Goal: Task Accomplishment & Management: Manage account settings

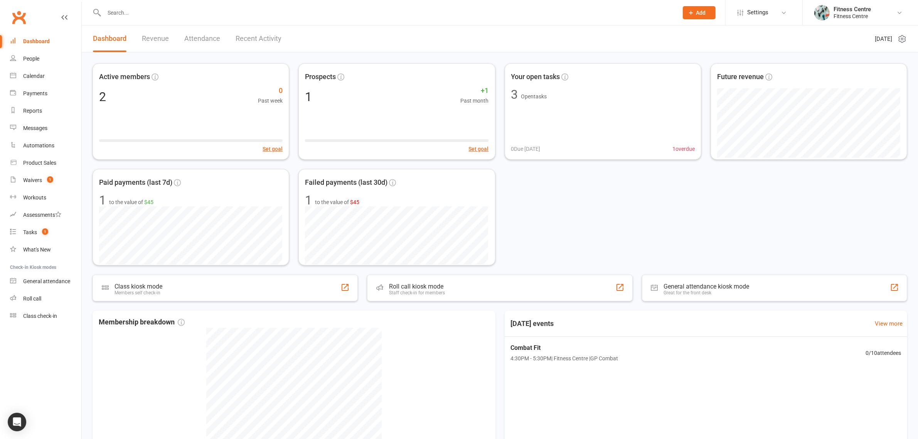
click at [765, 7] on span "Settings" at bounding box center [758, 12] width 21 height 17
click at [749, 108] on link "Website" at bounding box center [764, 107] width 77 height 18
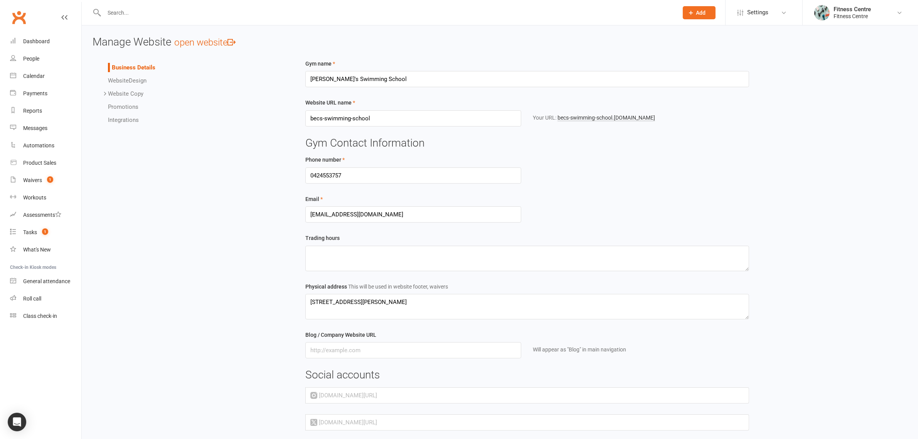
click at [595, 113] on div "Your URL: becs-swimming-school .clubworx.com" at bounding box center [641, 117] width 216 height 8
click at [596, 116] on link "becs-swimming-school .clubworx.com" at bounding box center [607, 118] width 98 height 7
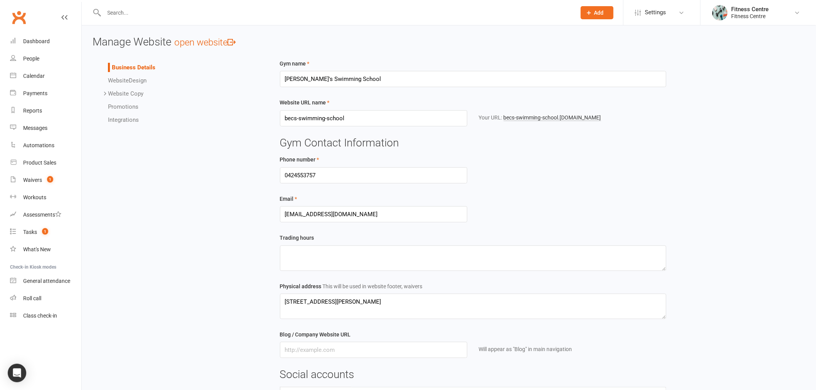
click at [643, 20] on link "Settings" at bounding box center [662, 12] width 54 height 17
click at [651, 35] on link "Membership Plans" at bounding box center [662, 34] width 77 height 18
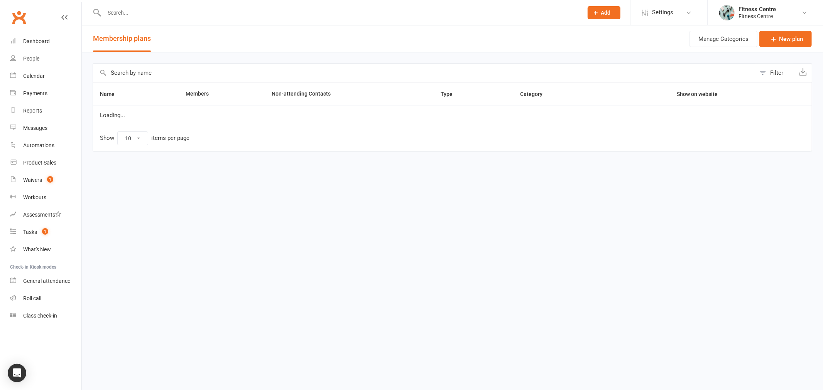
click at [643, 12] on icon at bounding box center [645, 13] width 6 height 6
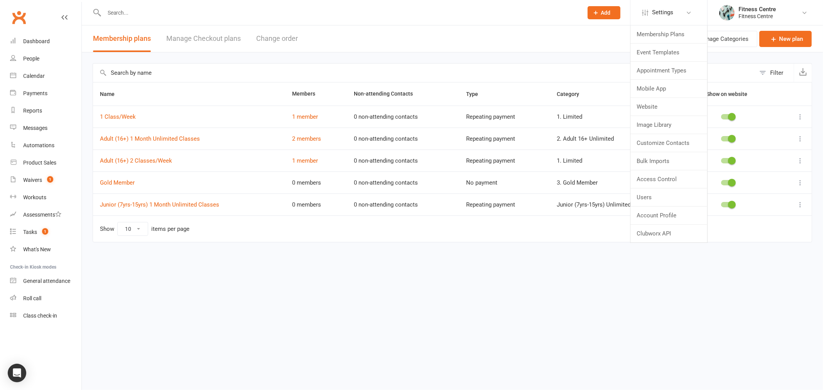
click at [750, 13] on div "Fitness Centre" at bounding box center [756, 16] width 37 height 7
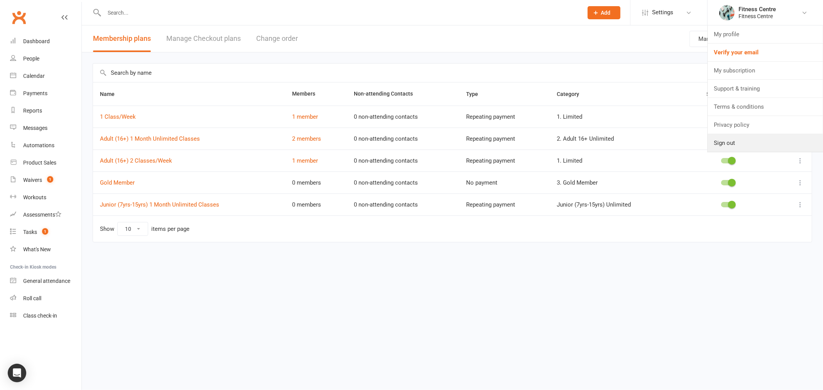
click at [744, 142] on link "Sign out" at bounding box center [764, 143] width 115 height 18
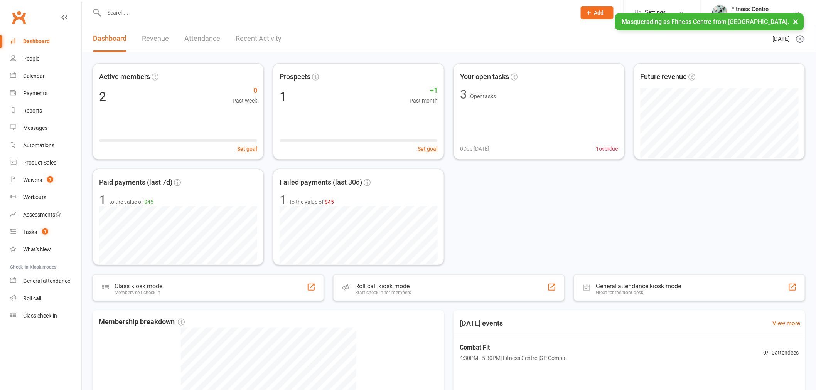
click at [798, 21] on button "×" at bounding box center [796, 21] width 14 height 17
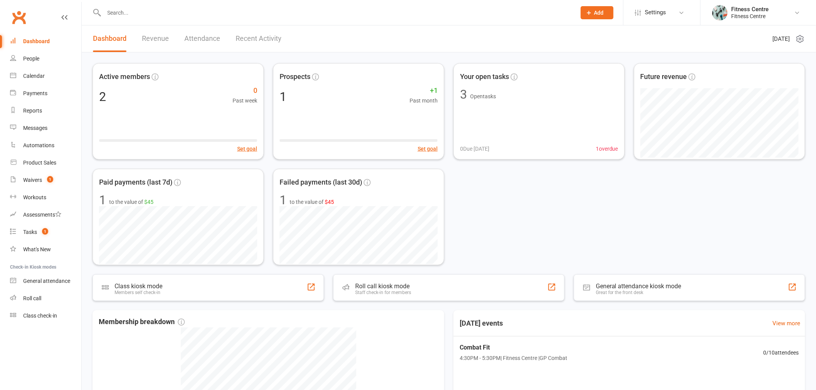
click at [531, 214] on div "Active members 2 0 Past week Set goal Prospects 1 +1 Past month Set goal Your o…" at bounding box center [449, 164] width 713 height 202
click at [666, 7] on span "Settings" at bounding box center [655, 12] width 21 height 17
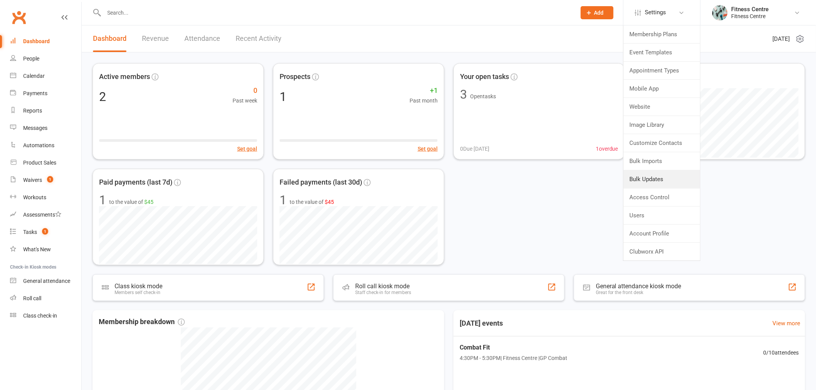
click at [660, 175] on link "Bulk Updates" at bounding box center [662, 179] width 77 height 18
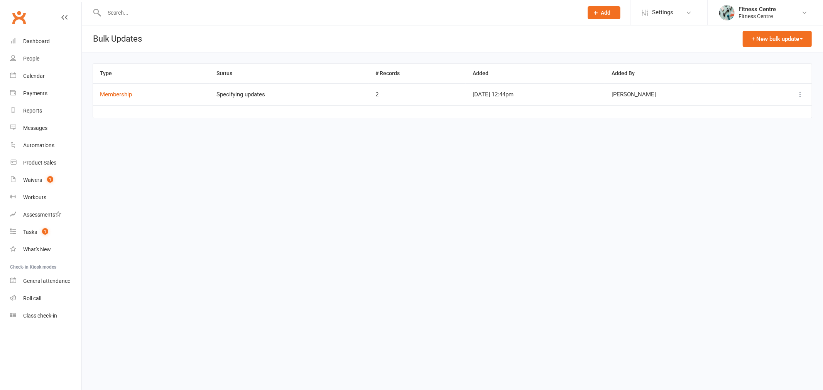
click at [801, 94] on icon at bounding box center [800, 95] width 8 height 8
drag, startPoint x: 751, startPoint y: 118, endPoint x: 450, endPoint y: 38, distance: 311.1
click at [751, 118] on link "Remove" at bounding box center [766, 124] width 76 height 15
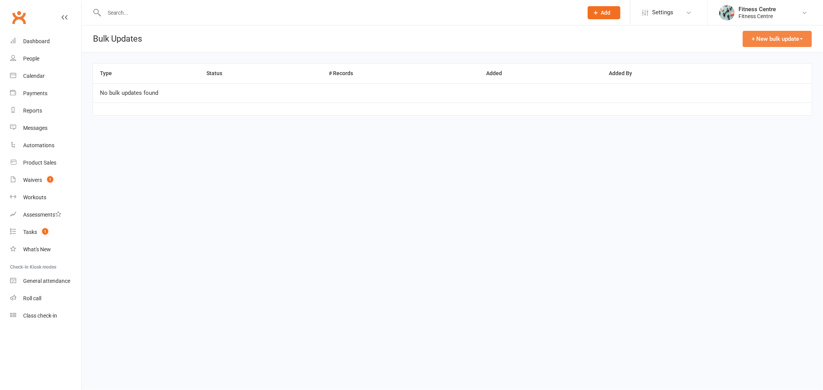
click at [775, 38] on button "+ New bulk update" at bounding box center [777, 39] width 69 height 16
click at [754, 55] on link "Memberships" at bounding box center [773, 57] width 76 height 15
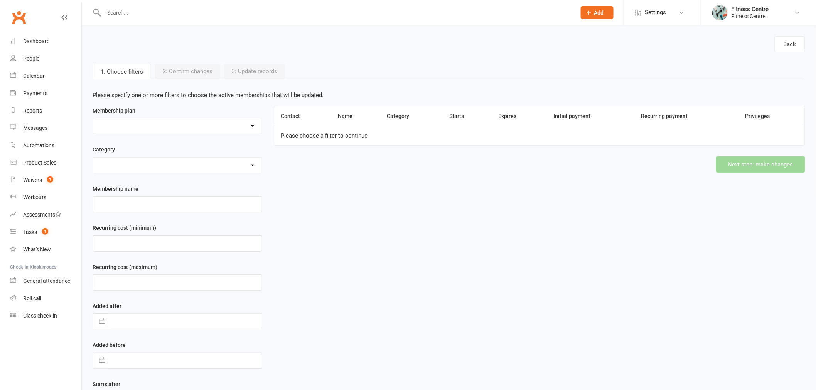
click at [181, 123] on select "1 Class/Week Adult (16+) 1 Month Unlimited Classes Adult (16+) 2 Classes/Week G…" at bounding box center [177, 125] width 169 height 15
select select "1572"
click at [93, 118] on select "1 Class/Week Adult (16+) 1 Month Unlimited Classes Adult (16+) 2 Classes/Week G…" at bounding box center [177, 125] width 169 height 15
click at [751, 162] on button "Next step: make changes" at bounding box center [760, 165] width 89 height 16
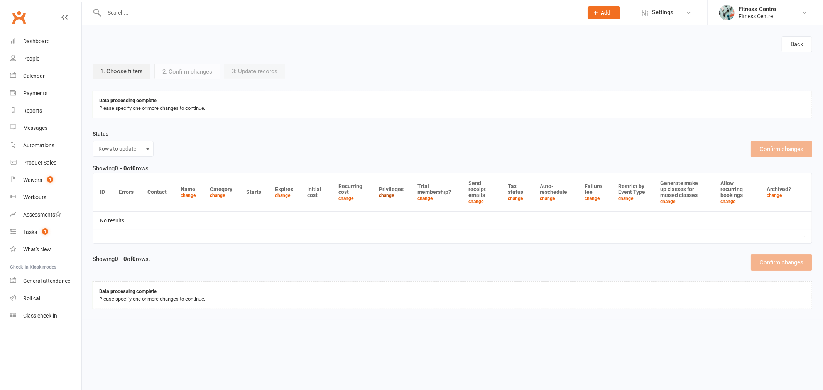
click at [387, 197] on link "change" at bounding box center [386, 195] width 15 height 5
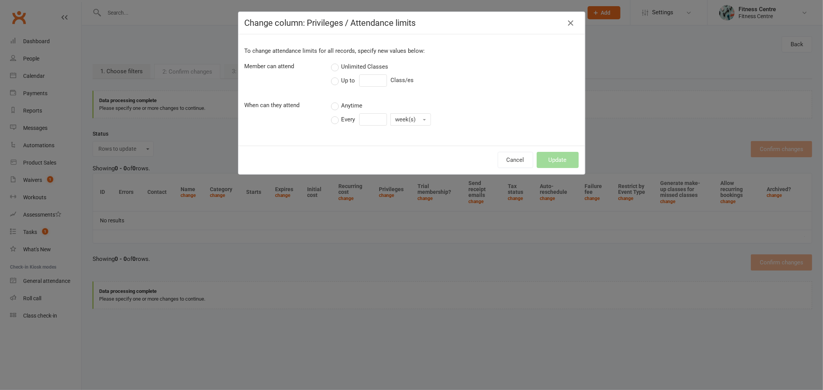
click at [331, 81] on label "Up to" at bounding box center [343, 80] width 24 height 9
click at [331, 76] on input "Up to" at bounding box center [333, 76] width 5 height 0
drag, startPoint x: 356, startPoint y: 77, endPoint x: 360, endPoint y: 78, distance: 4.4
click at [359, 78] on input "number" at bounding box center [373, 80] width 28 height 12
type input "5"
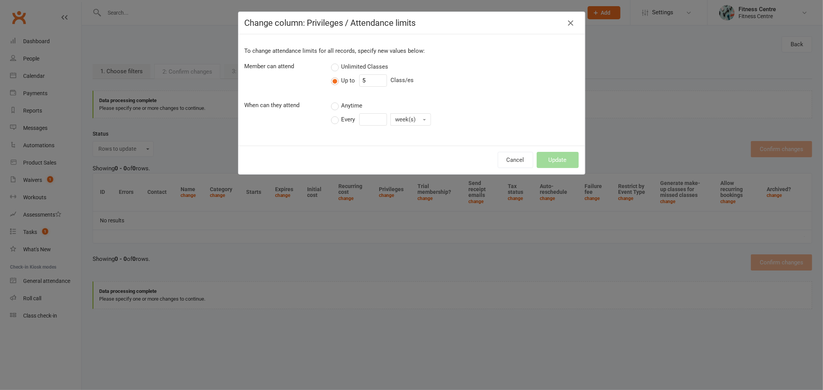
click at [331, 116] on label "Every" at bounding box center [343, 119] width 24 height 9
click at [331, 113] on input "Every" at bounding box center [333, 113] width 5 height 0
drag, startPoint x: 373, startPoint y: 120, endPoint x: 345, endPoint y: 121, distance: 27.8
click at [345, 121] on div "Every 0 week(s)" at bounding box center [385, 119] width 108 height 12
type input "1"
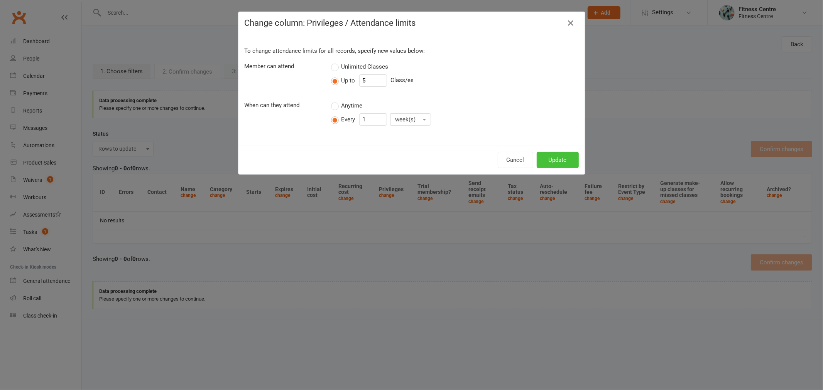
click at [572, 158] on button "Update" at bounding box center [558, 160] width 42 height 16
